Goal: Information Seeking & Learning: Learn about a topic

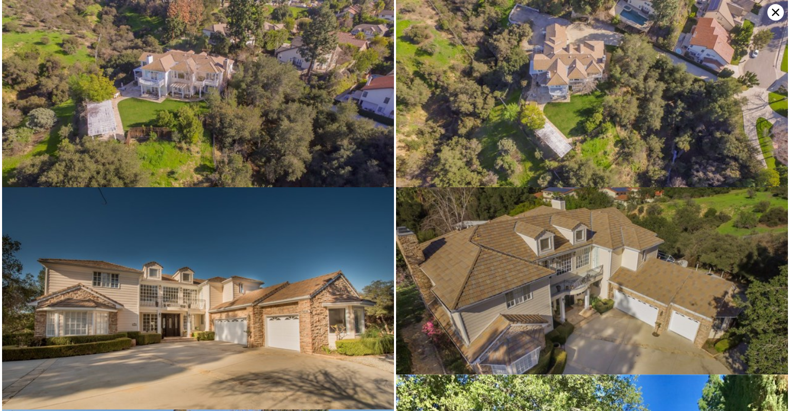
scroll to position [0, 471]
click at [542, 111] on img at bounding box center [592, 110] width 392 height 221
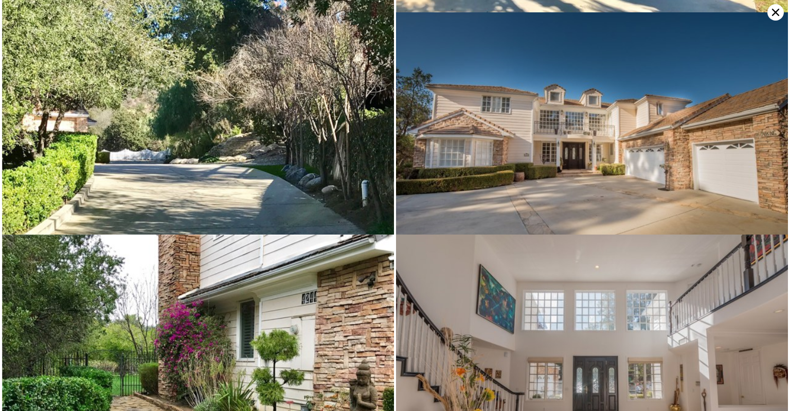
scroll to position [624, 0]
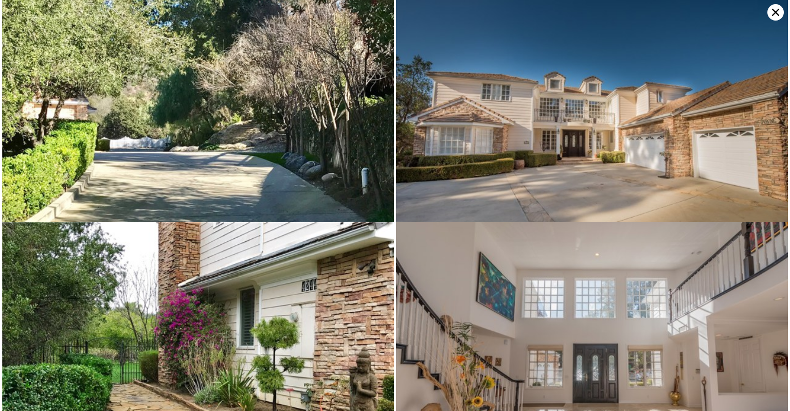
click at [252, 120] on img at bounding box center [198, 120] width 392 height 294
click at [331, 71] on img at bounding box center [198, 120] width 392 height 294
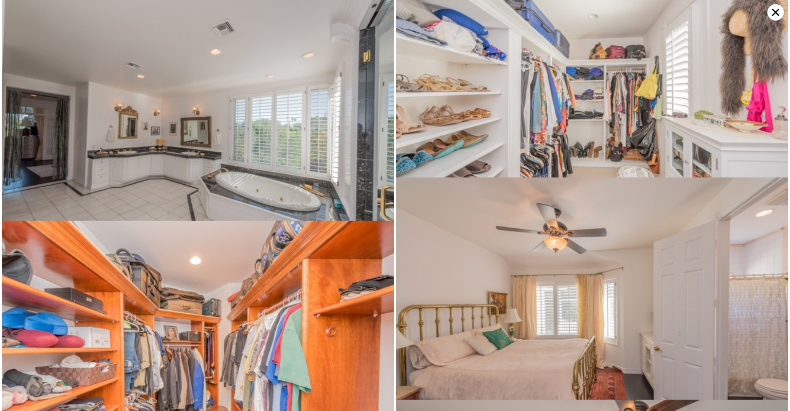
scroll to position [4667, 0]
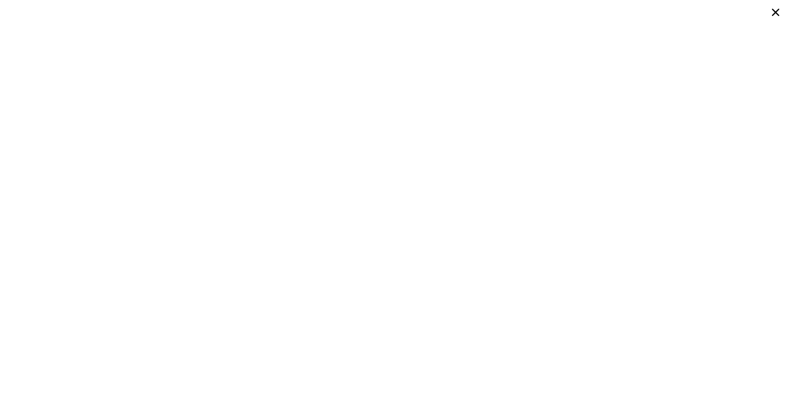
type input "3"
type input "2"
type input "6.5"
type input "3547"
type input "6078"
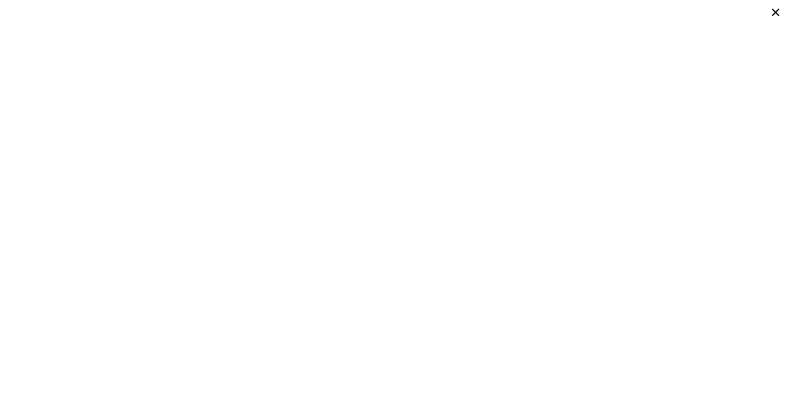
type input "43560"
type input "91476"
type input "$ 2,298,000"
type input "$ 73,573"
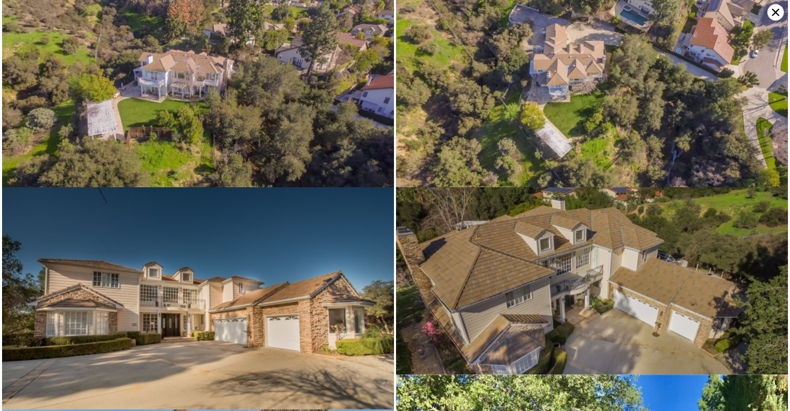
type input "4"
type input "3"
type input "7"
type input "4225"
type input "6658"
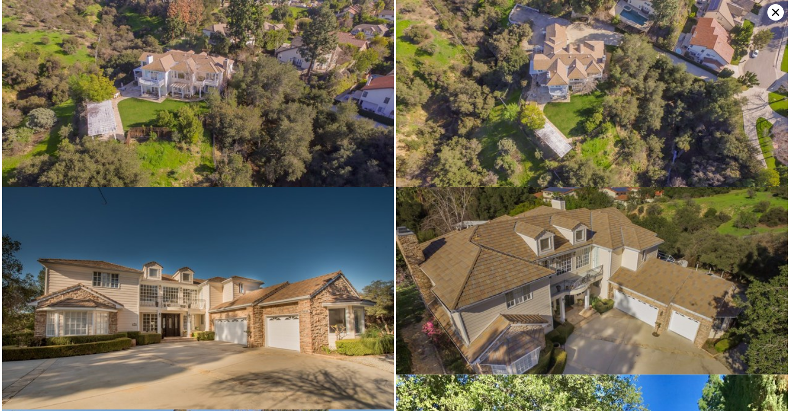
type input "8154"
type input "34537"
type input "$ 2,752,000"
type input "$ 149,714"
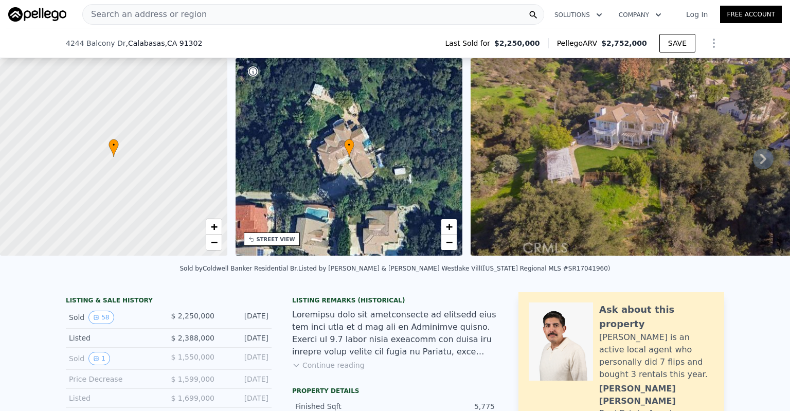
scroll to position [106, 0]
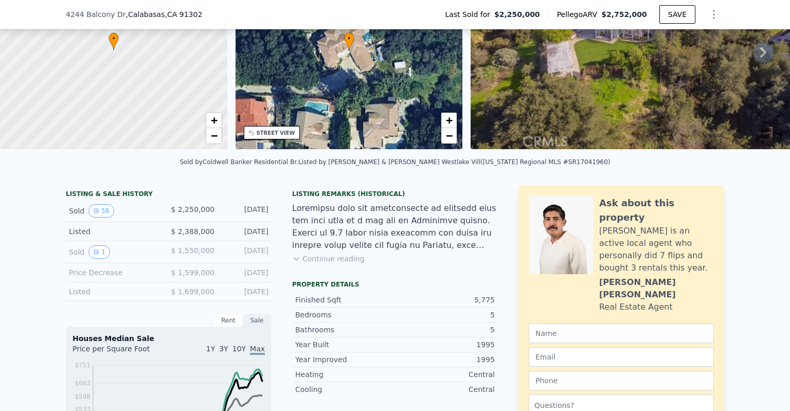
click at [308, 264] on button "Continue reading" at bounding box center [328, 259] width 73 height 10
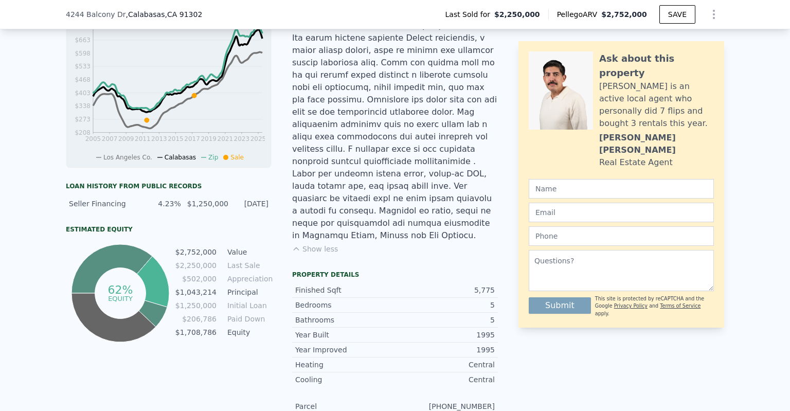
scroll to position [450, 0]
